Goal: Task Accomplishment & Management: Manage account settings

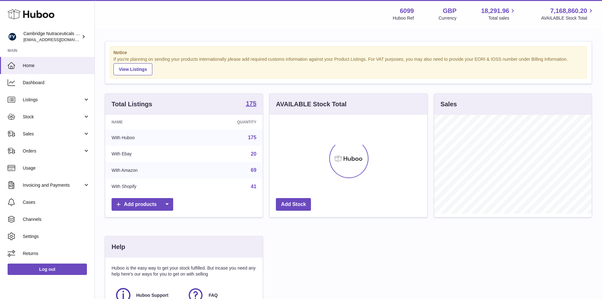
scroll to position [99, 158]
click at [15, 118] on link "Stock" at bounding box center [47, 116] width 95 height 17
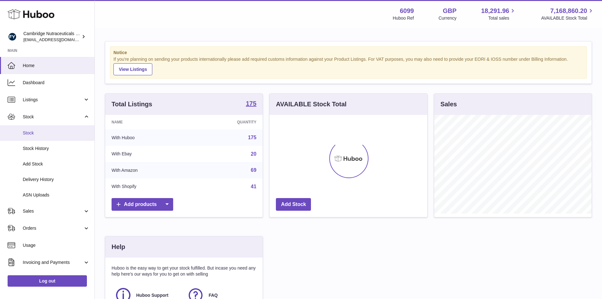
click at [29, 135] on span "Stock" at bounding box center [56, 133] width 67 height 6
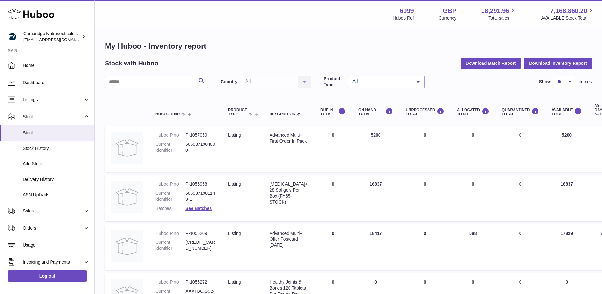
click at [123, 83] on input "text" at bounding box center [156, 82] width 103 height 13
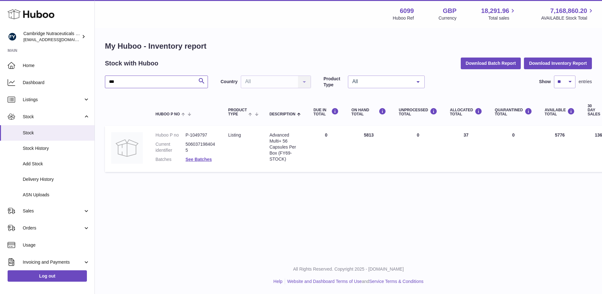
type input "****"
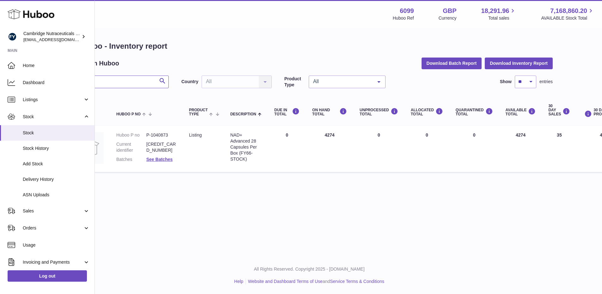
scroll to position [0, 67]
